Goal: Task Accomplishment & Management: Manage account settings

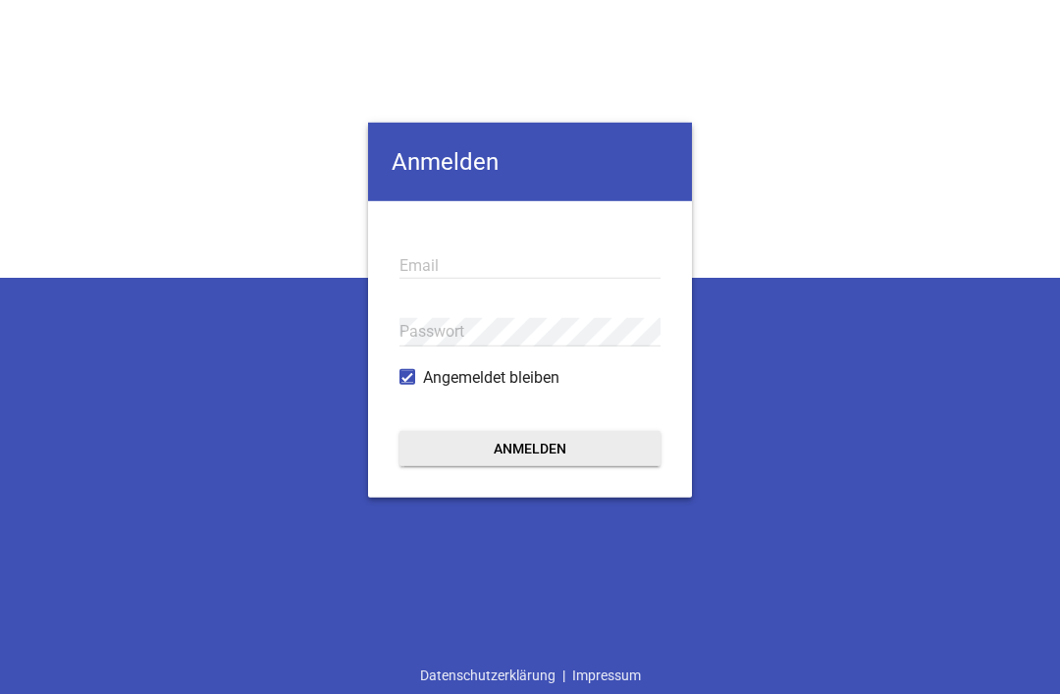
click at [476, 253] on input "email" at bounding box center [530, 264] width 261 height 27
click at [467, 240] on div "b Email" at bounding box center [530, 265] width 261 height 66
click at [430, 262] on input "b" at bounding box center [530, 264] width 261 height 27
type input "[EMAIL_ADDRESS][DOMAIN_NAME]"
click at [565, 457] on button "Anmelden" at bounding box center [530, 447] width 261 height 35
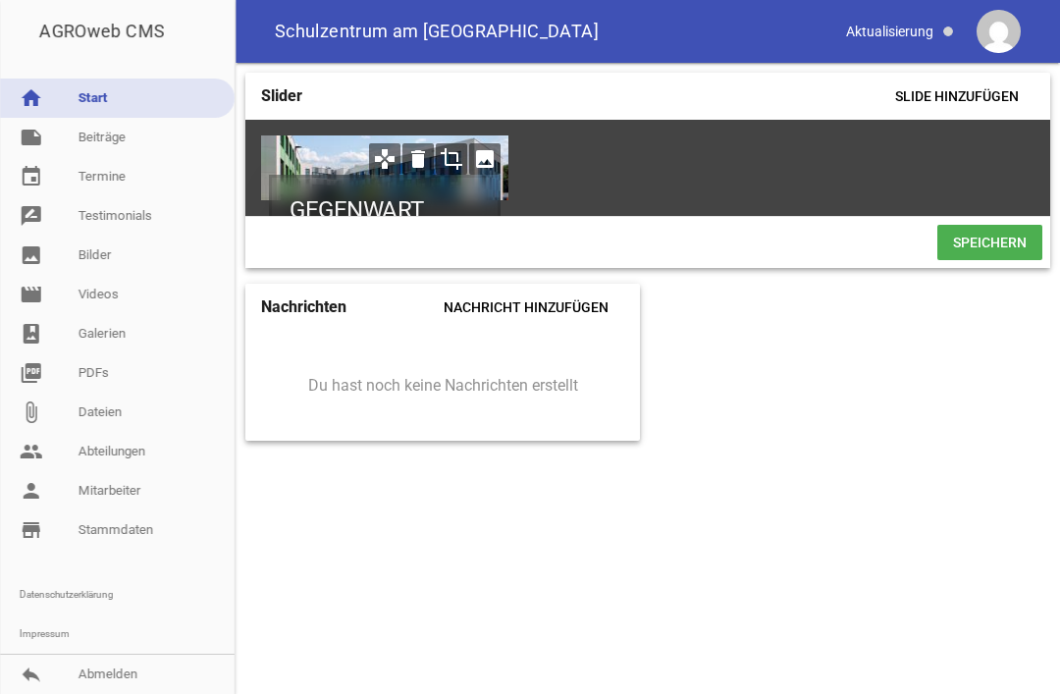
click at [99, 135] on link "note Beiträge" at bounding box center [117, 137] width 235 height 39
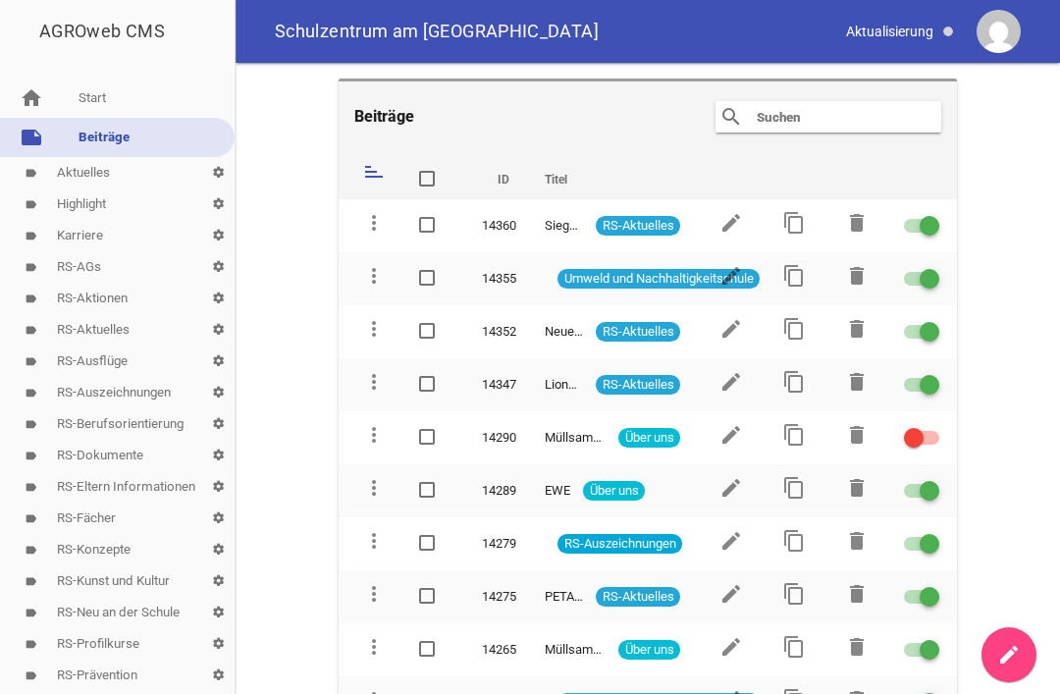
click at [736, 280] on icon "edit" at bounding box center [732, 276] width 24 height 24
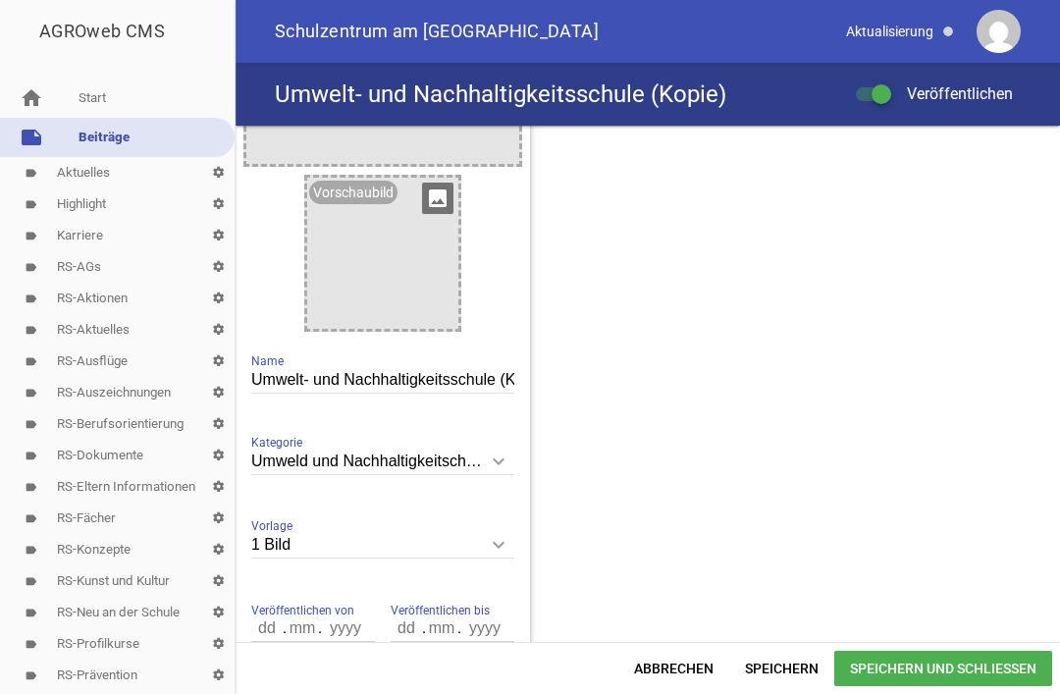
scroll to position [1590, 0]
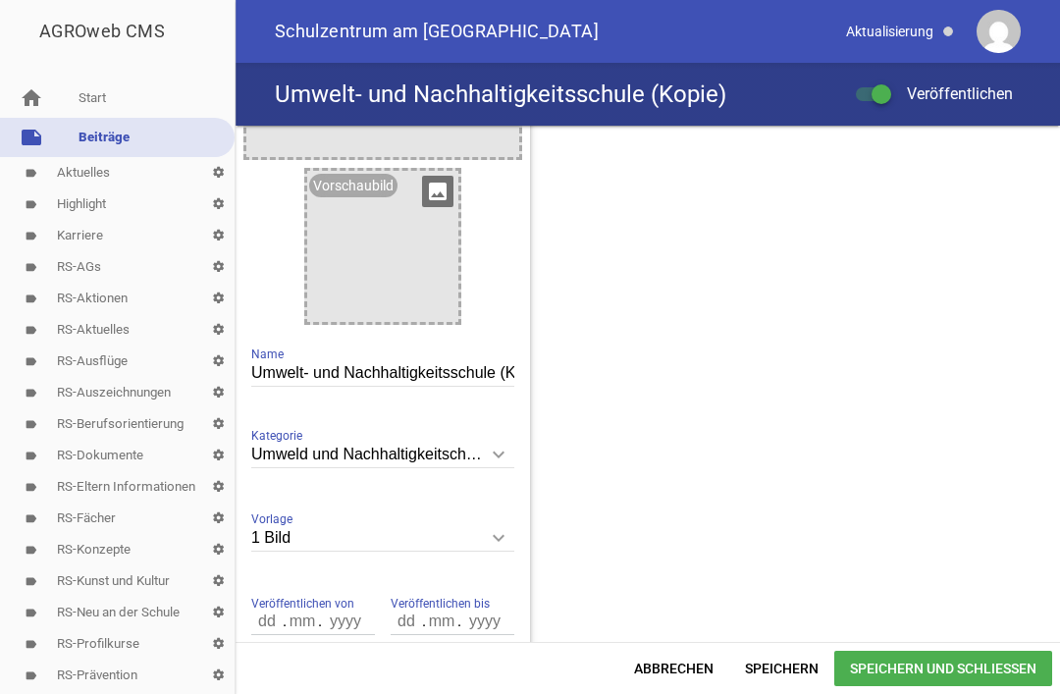
click at [466, 377] on input "Umwelt- und Nachhaltigkeitsschule (Kopie)" at bounding box center [382, 373] width 263 height 27
click at [512, 368] on input "Umwelt- und Nachhaltigkeitsschule (Kopie)" at bounding box center [382, 373] width 263 height 27
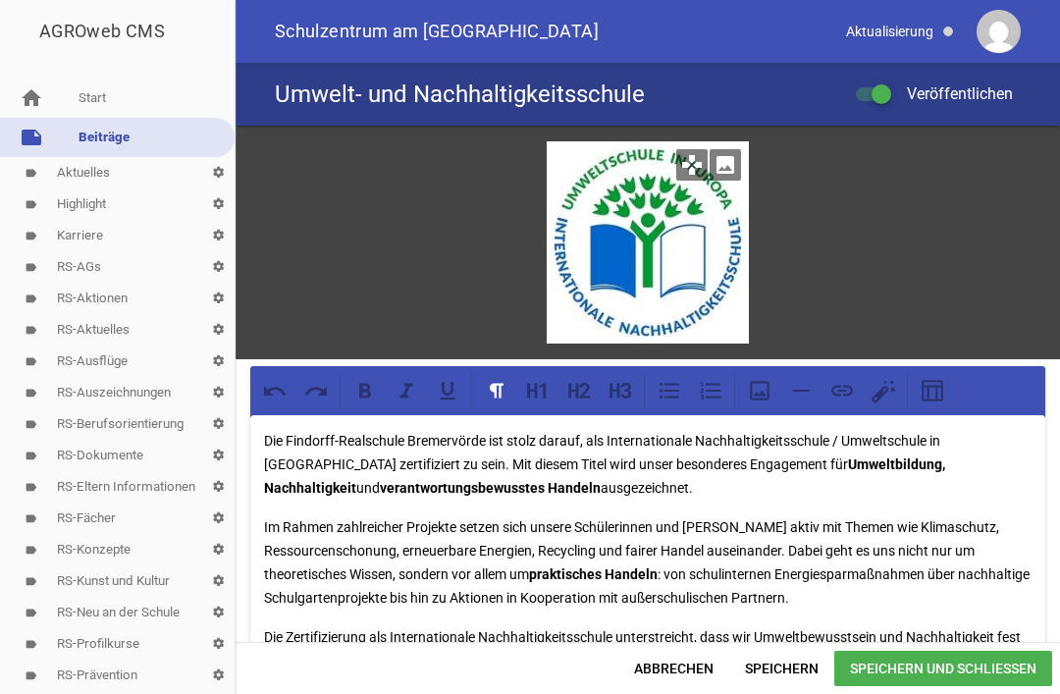
scroll to position [0, 0]
type input "Umwelt- und Nachhaltigkeitsschule"
click at [986, 675] on span "Speichern und Schließen" at bounding box center [944, 668] width 218 height 35
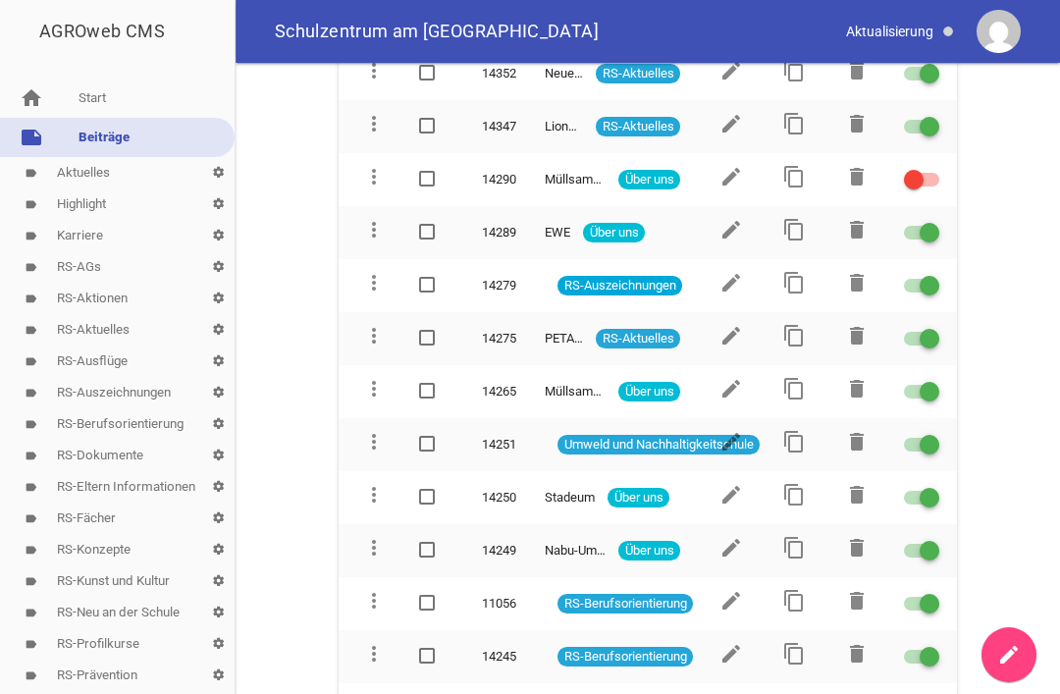
scroll to position [260, 0]
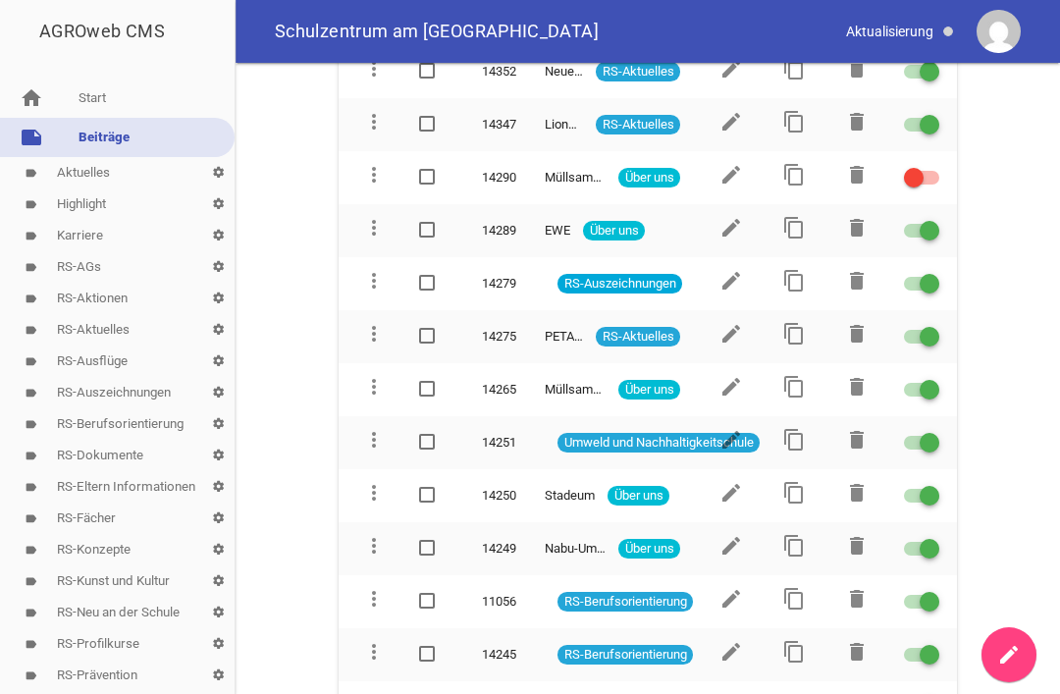
click at [789, 438] on icon "content_copy" at bounding box center [795, 440] width 24 height 24
click at [734, 439] on icon "edit" at bounding box center [732, 440] width 24 height 24
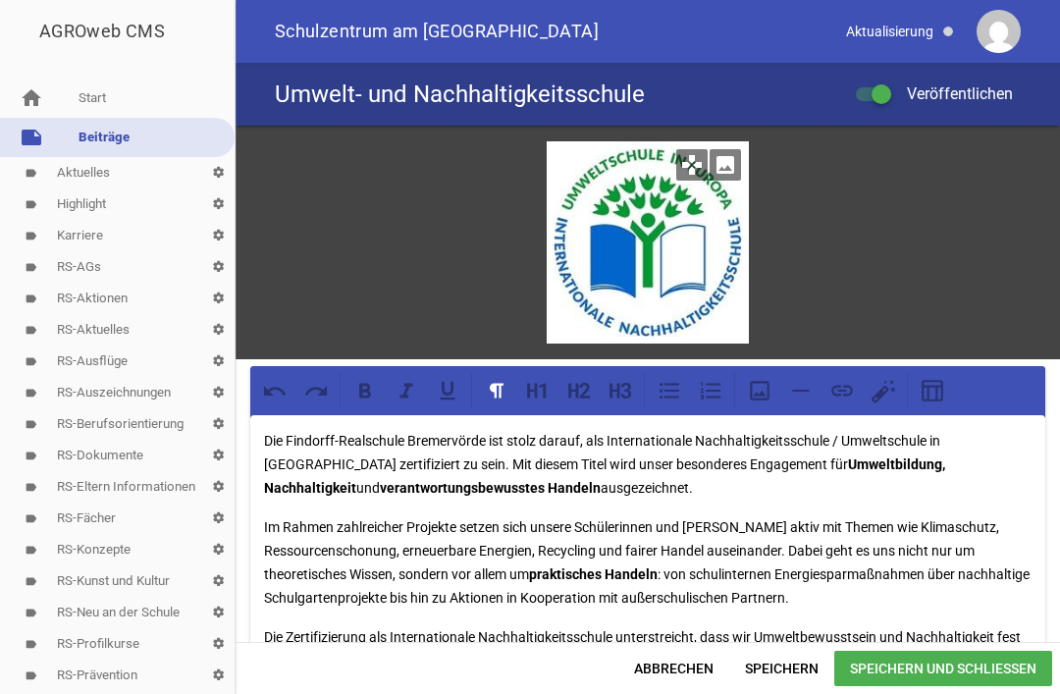
click at [93, 136] on link "note Beiträge" at bounding box center [117, 137] width 235 height 39
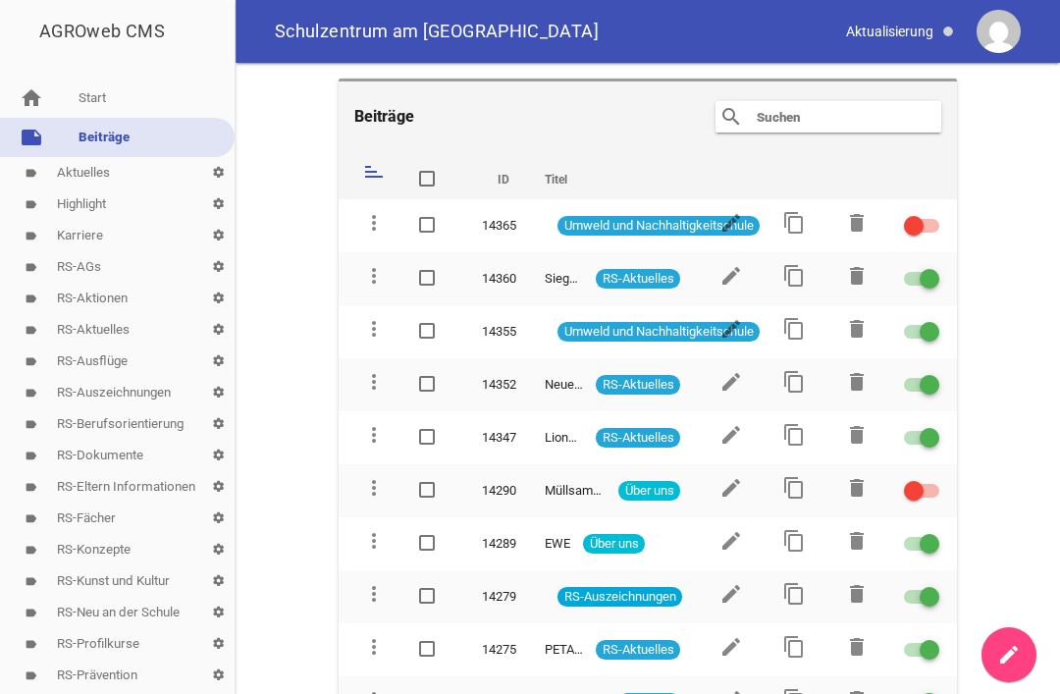
click at [859, 218] on icon "delete" at bounding box center [857, 223] width 24 height 24
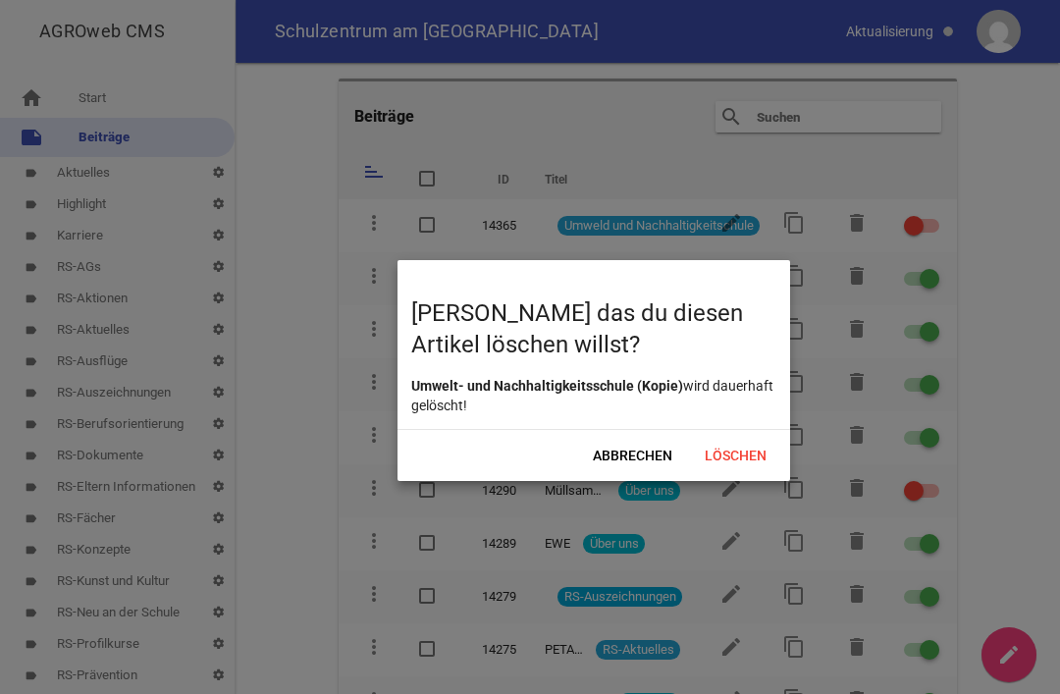
click at [747, 455] on span "Löschen" at bounding box center [735, 455] width 94 height 35
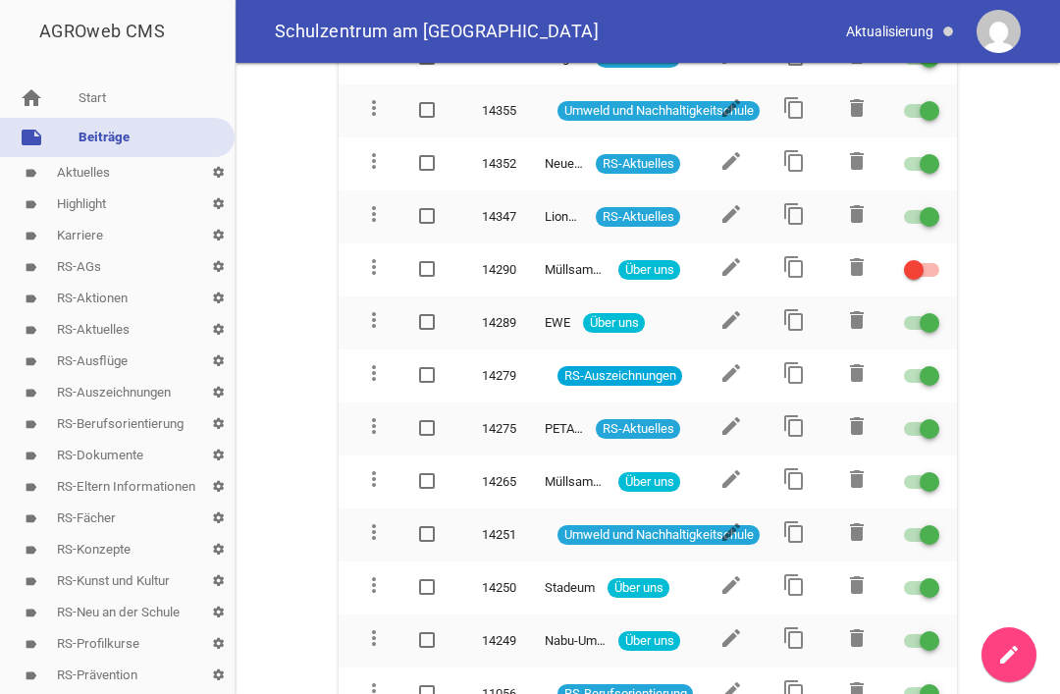
scroll to position [174, 0]
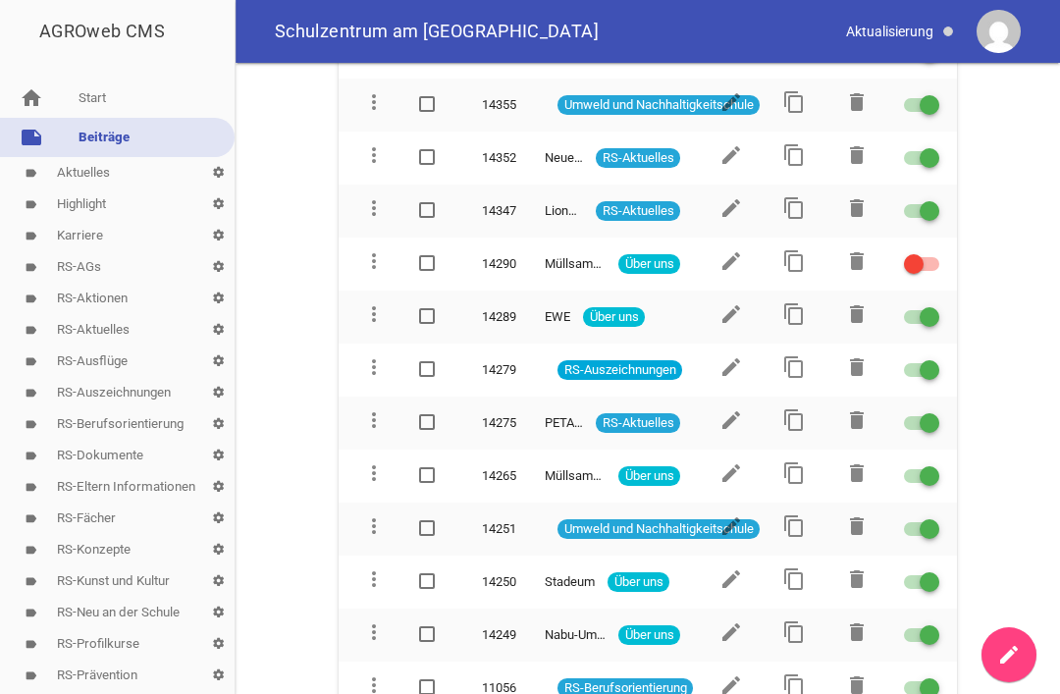
click at [936, 536] on div at bounding box center [930, 529] width 20 height 20
click at [934, 517] on input "checkbox" at bounding box center [934, 517] width 0 height 0
